Goal: Information Seeking & Learning: Find specific fact

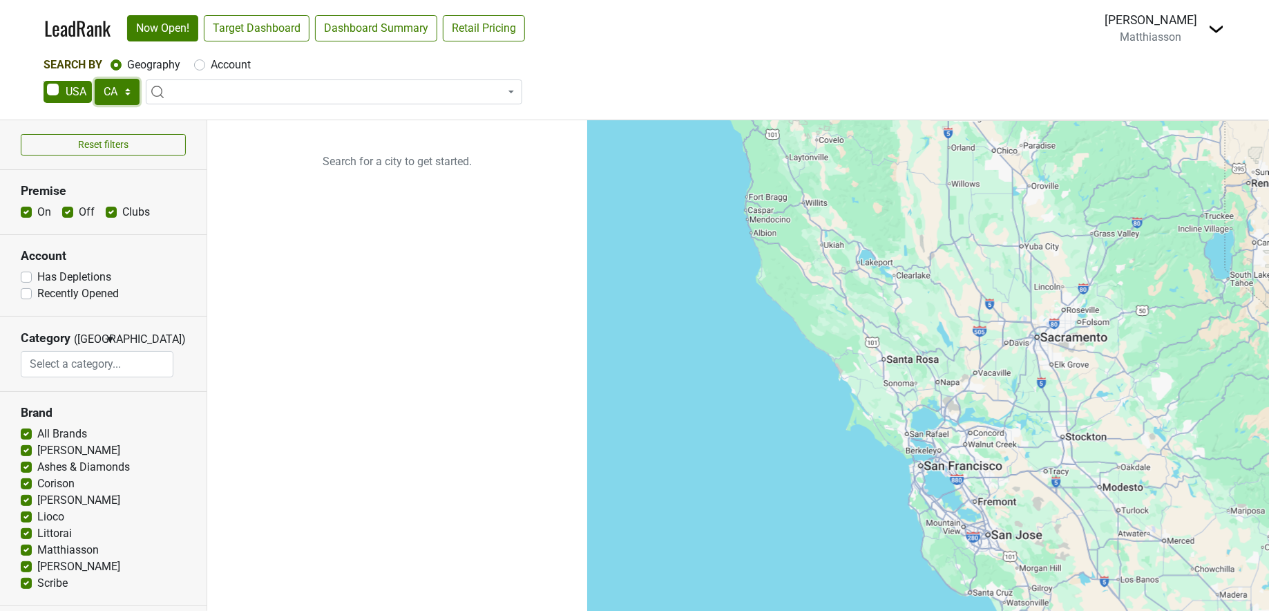
click at [129, 90] on select "AK AL AR AZ CA CO CT DC DE FL [GEOGRAPHIC_DATA] HI IA ID IL IN KS [GEOGRAPHIC_D…" at bounding box center [117, 92] width 45 height 26
select select "IL"
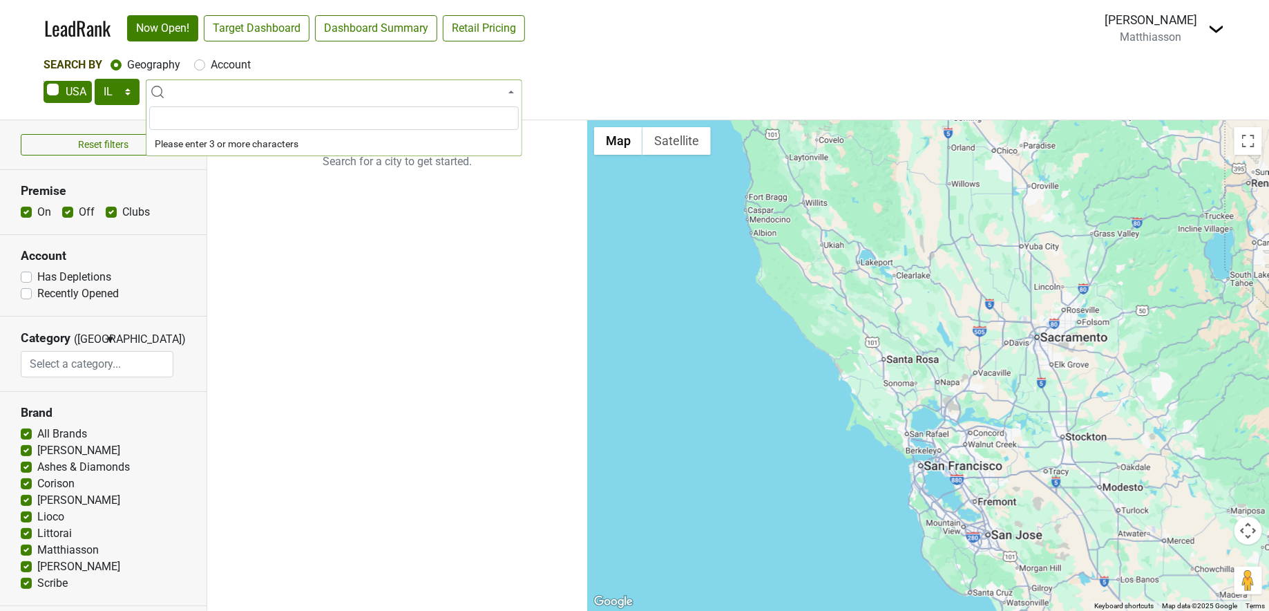
click at [207, 122] on input "search" at bounding box center [334, 117] width 370 height 23
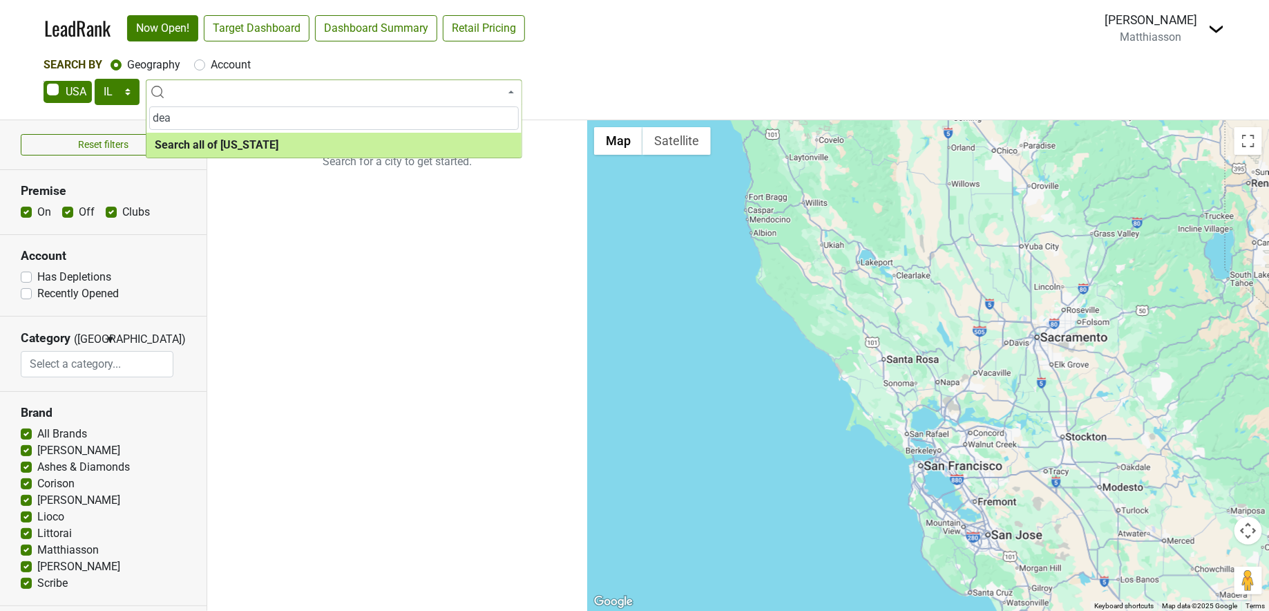
type input "dea"
click at [211, 65] on label "Account" at bounding box center [231, 65] width 40 height 17
click at [196, 65] on input "Account" at bounding box center [199, 64] width 11 height 14
radio input "true"
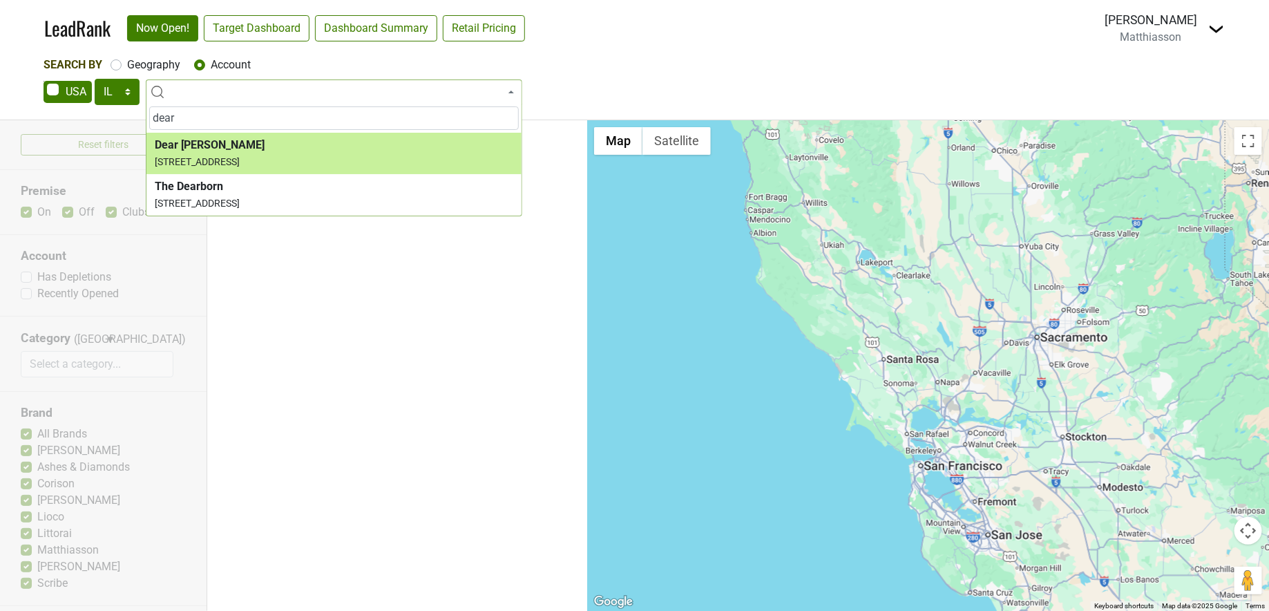
type input "dear"
select select "123800422"
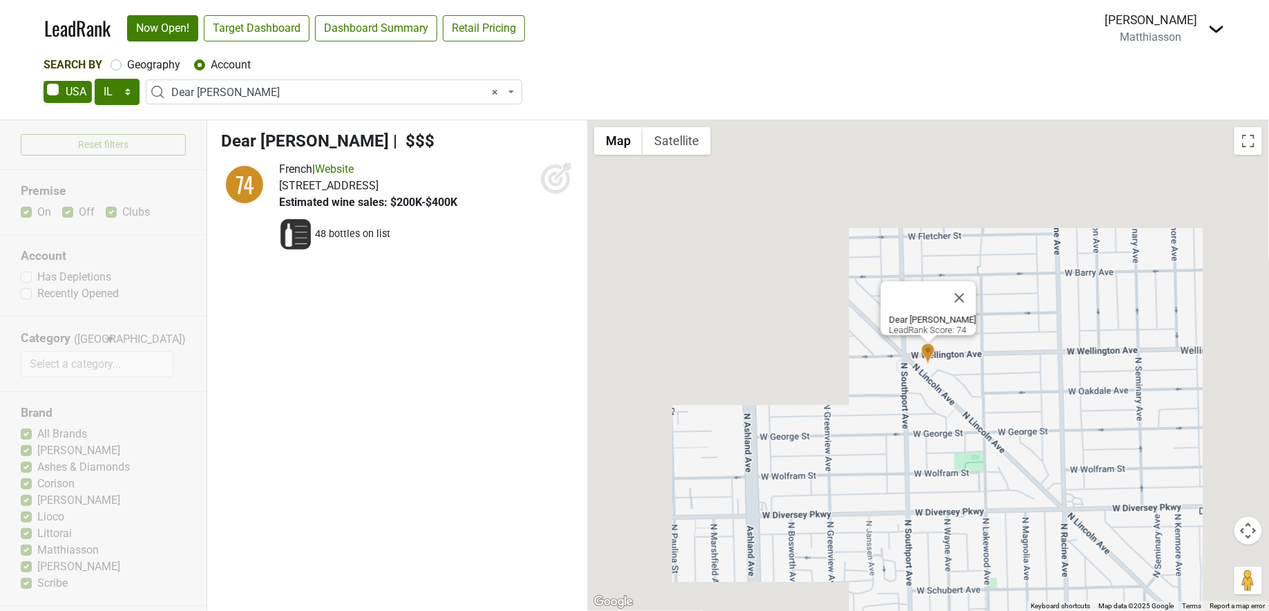
click at [551, 182] on icon at bounding box center [555, 179] width 15 height 15
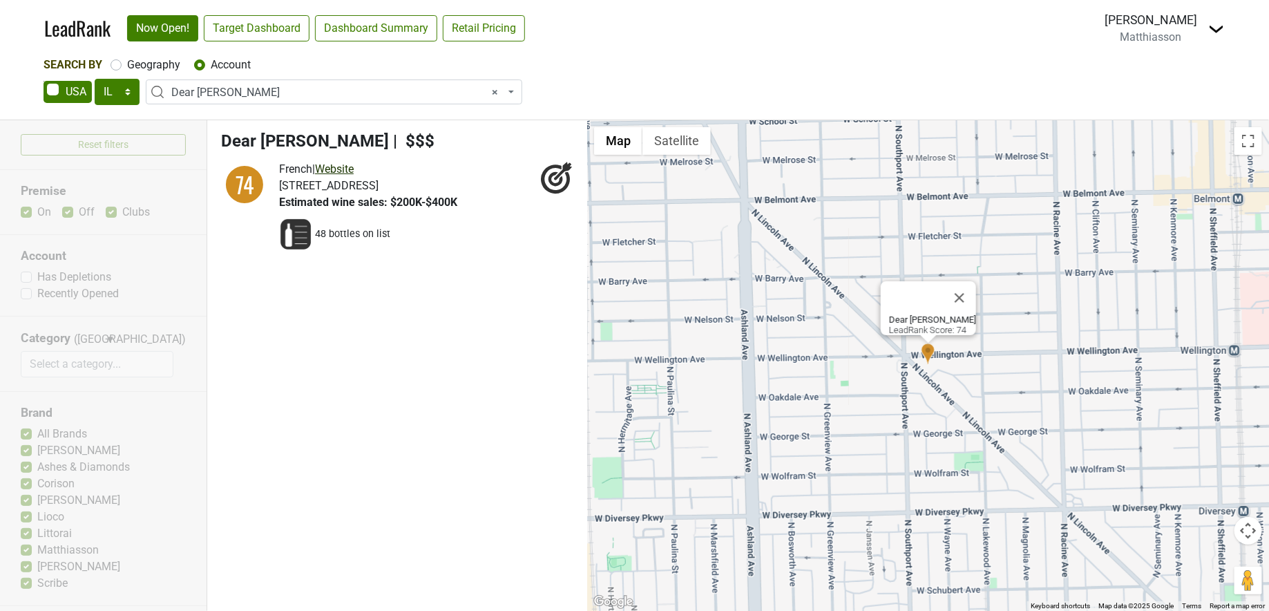
click at [342, 171] on link "Website" at bounding box center [334, 168] width 39 height 13
select select
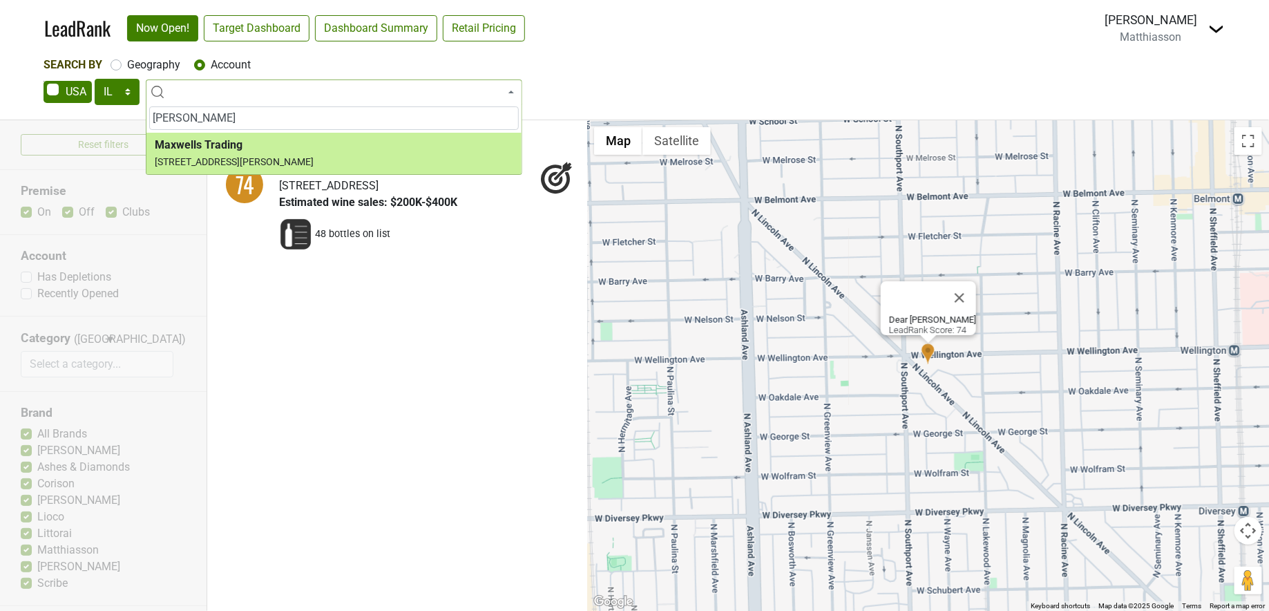
type input "[PERSON_NAME]"
select select "124452986"
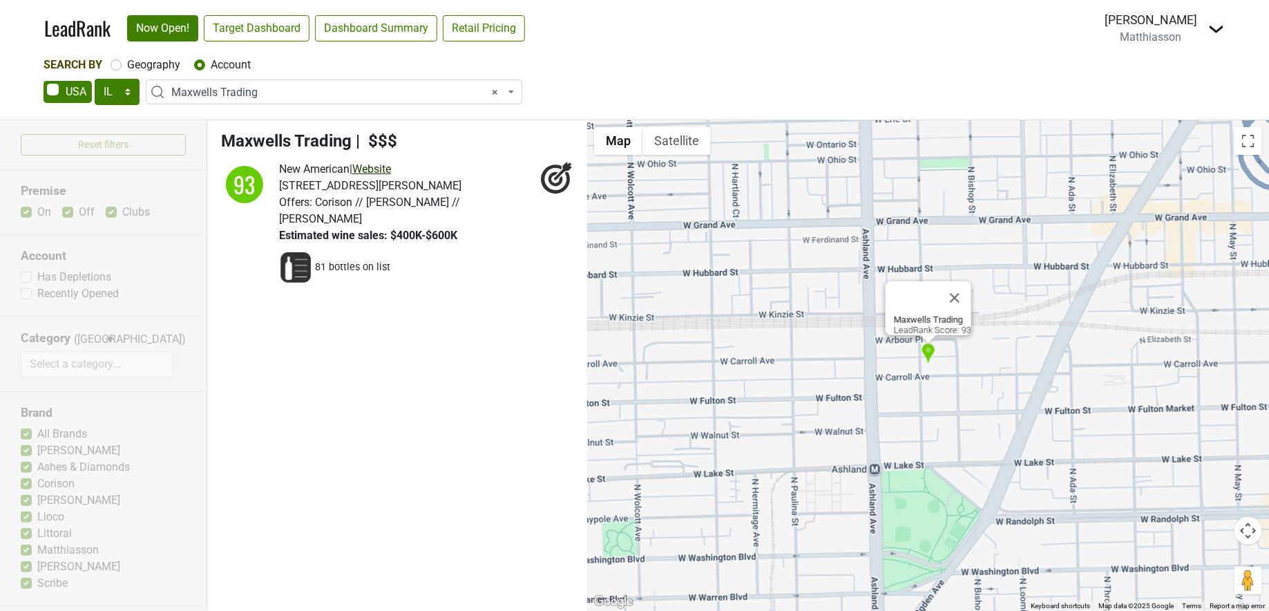
click at [385, 163] on link "Website" at bounding box center [371, 168] width 39 height 13
